Goal: Task Accomplishment & Management: Manage account settings

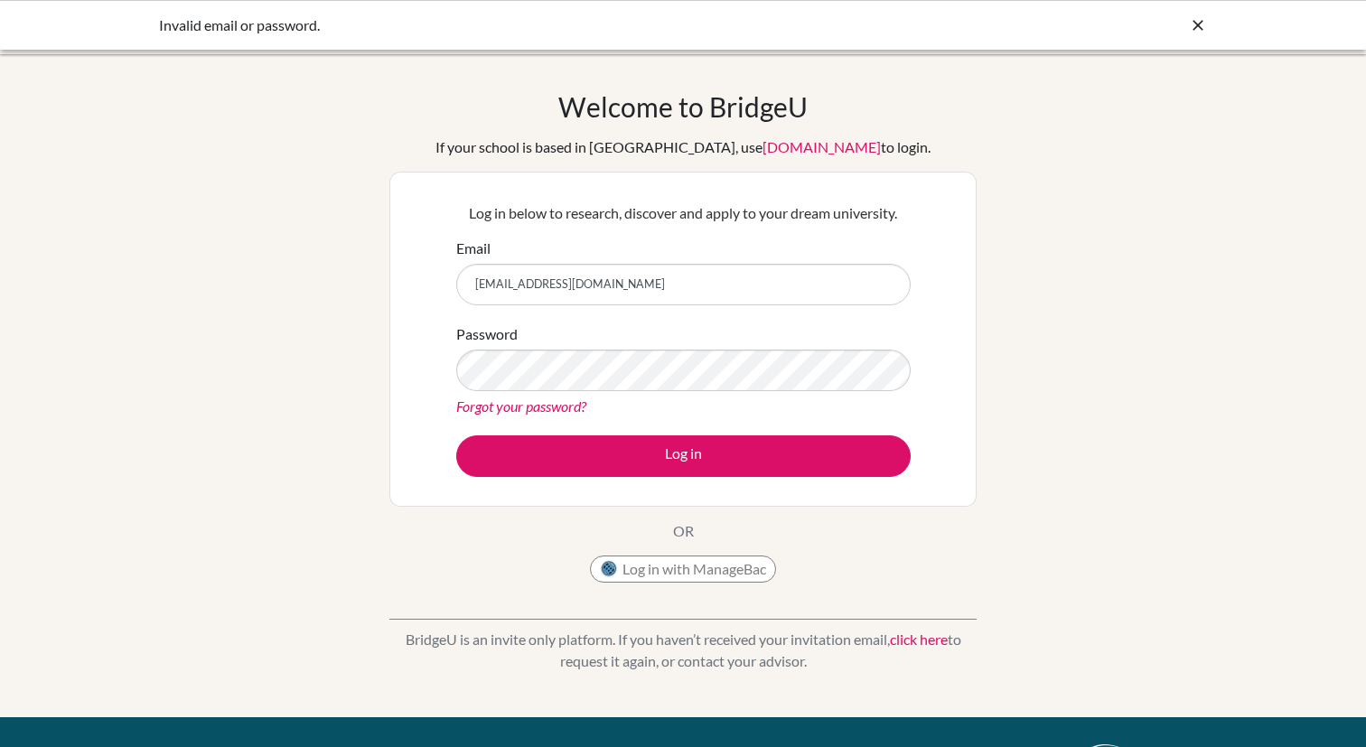
click at [482, 396] on div "Forgot your password?" at bounding box center [683, 407] width 455 height 22
click at [479, 412] on link "Forgot your password?" at bounding box center [521, 406] width 130 height 17
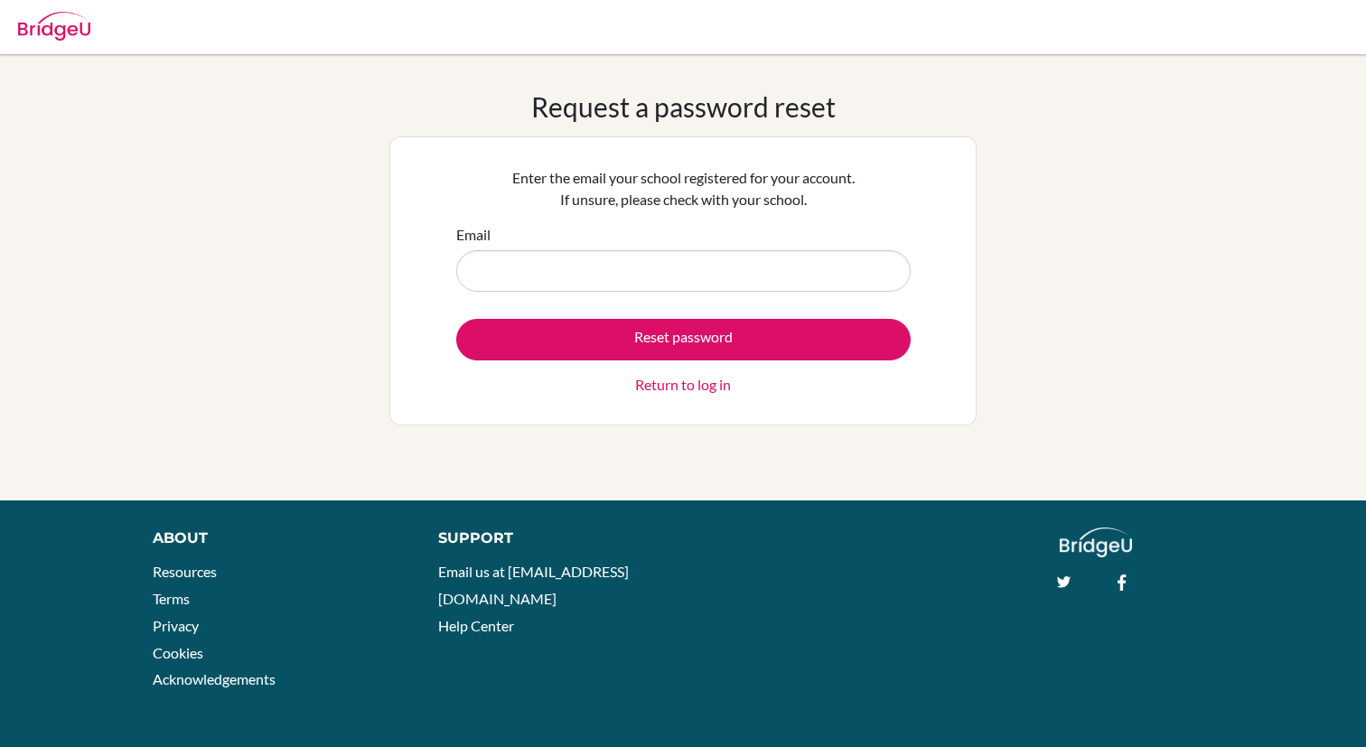
type input "shady26@schutzschool.org.eg"
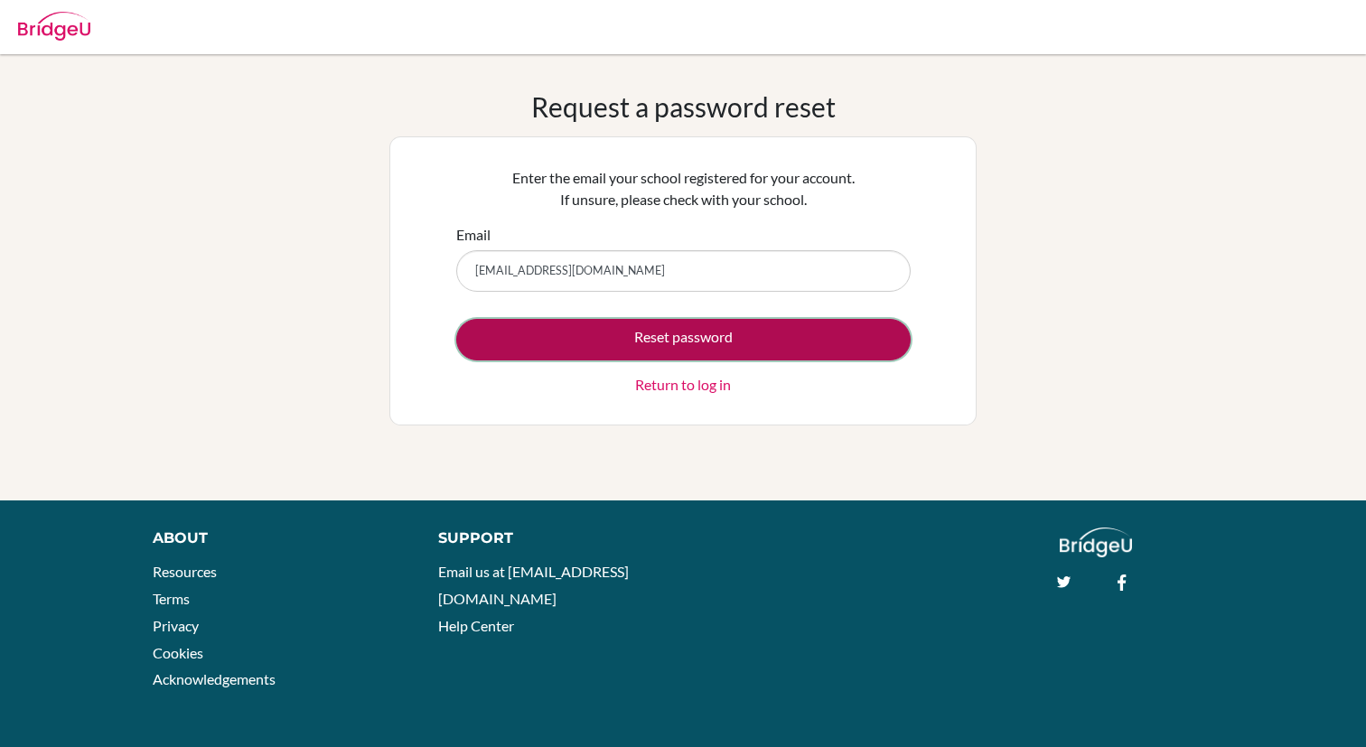
click at [596, 329] on button "Reset password" at bounding box center [683, 340] width 455 height 42
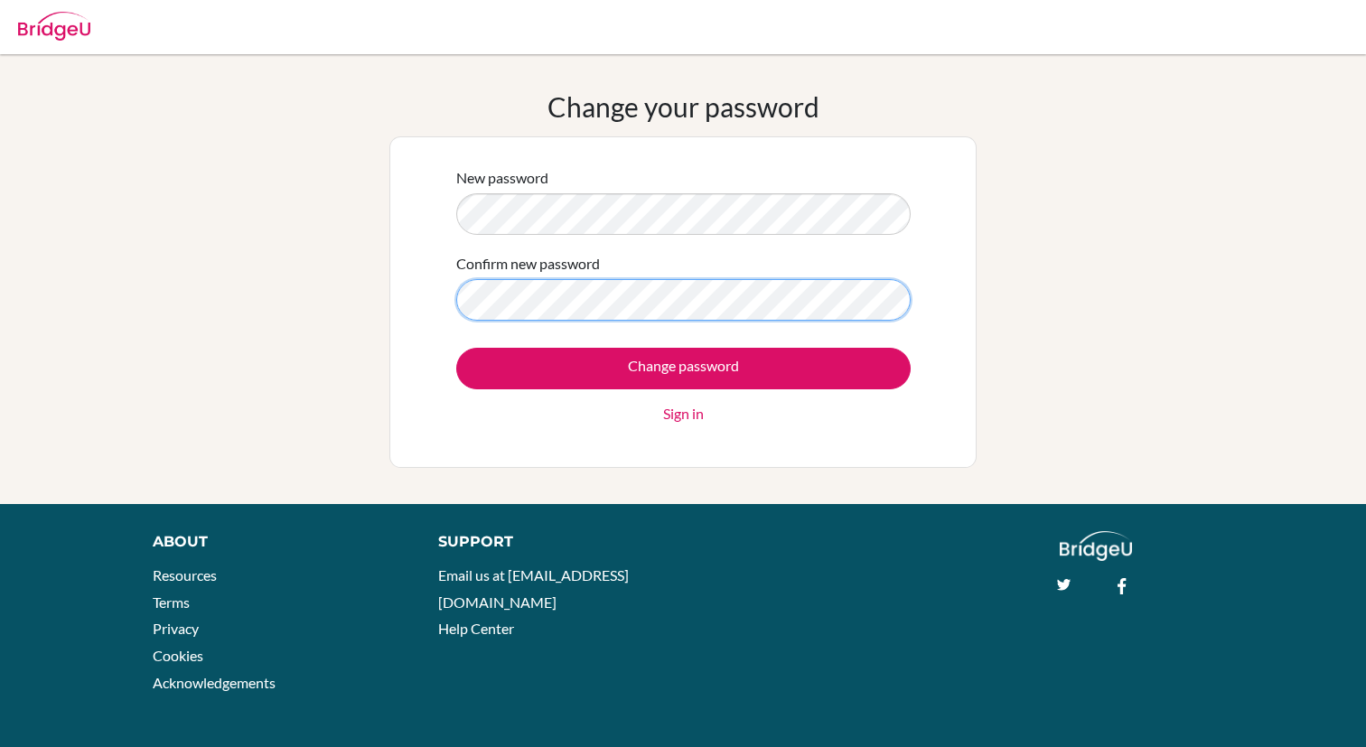
click at [456, 348] on input "Change password" at bounding box center [683, 369] width 455 height 42
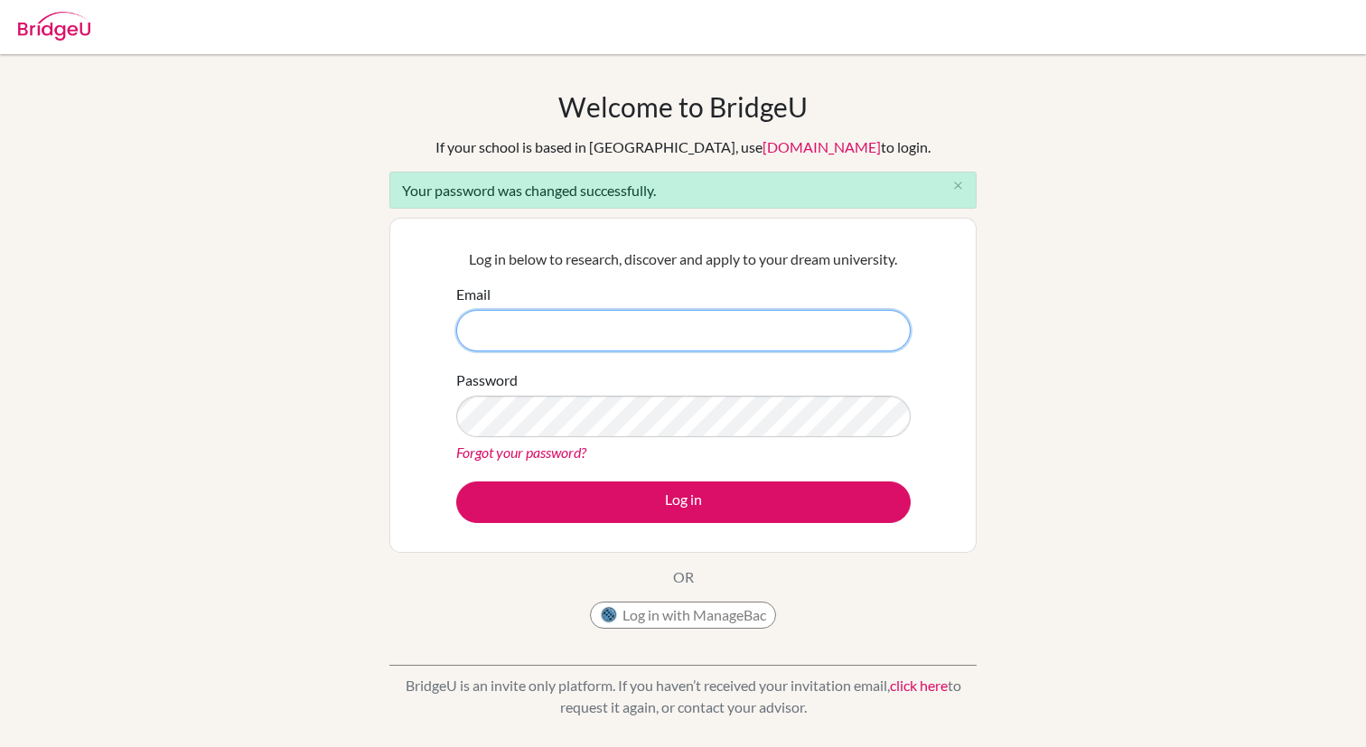
click at [550, 331] on input "Email" at bounding box center [683, 331] width 455 height 42
type input "[EMAIL_ADDRESS][DOMAIN_NAME]"
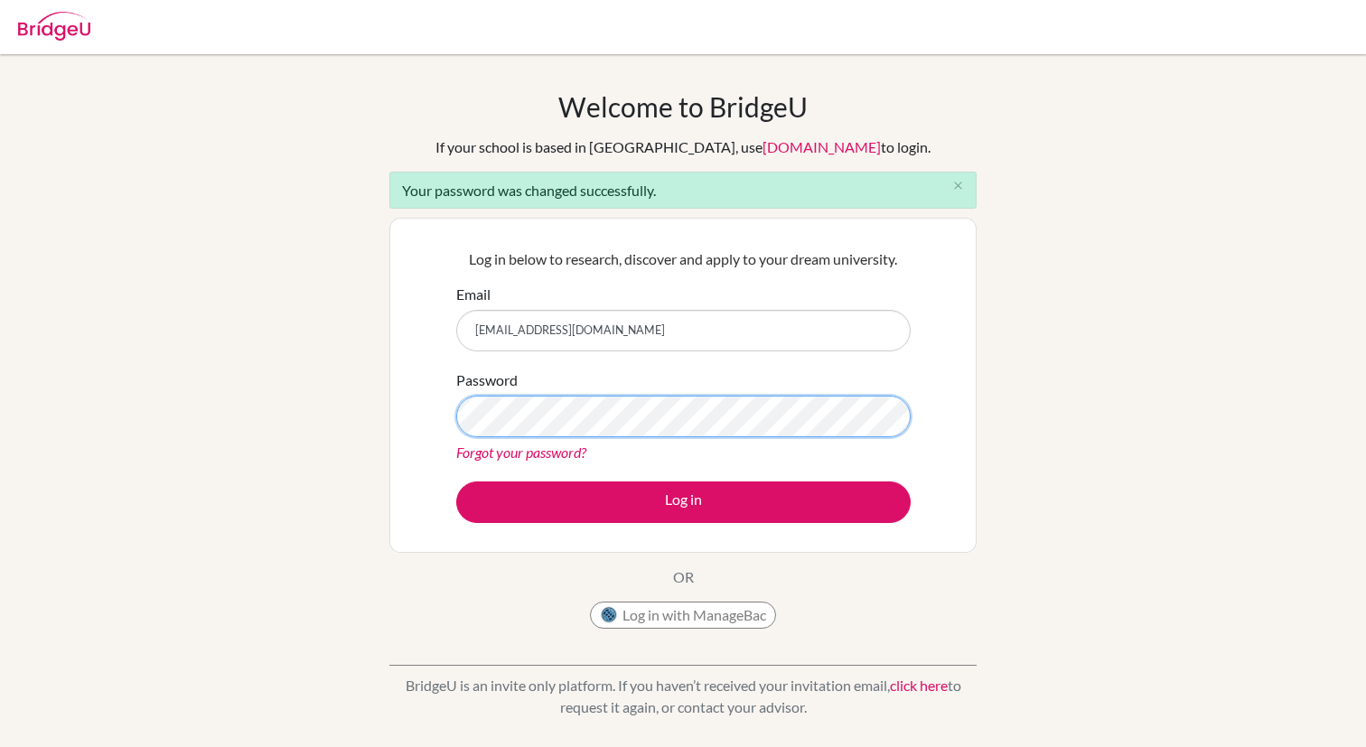
click at [456, 482] on button "Log in" at bounding box center [683, 503] width 455 height 42
